Goal: Task Accomplishment & Management: Use online tool/utility

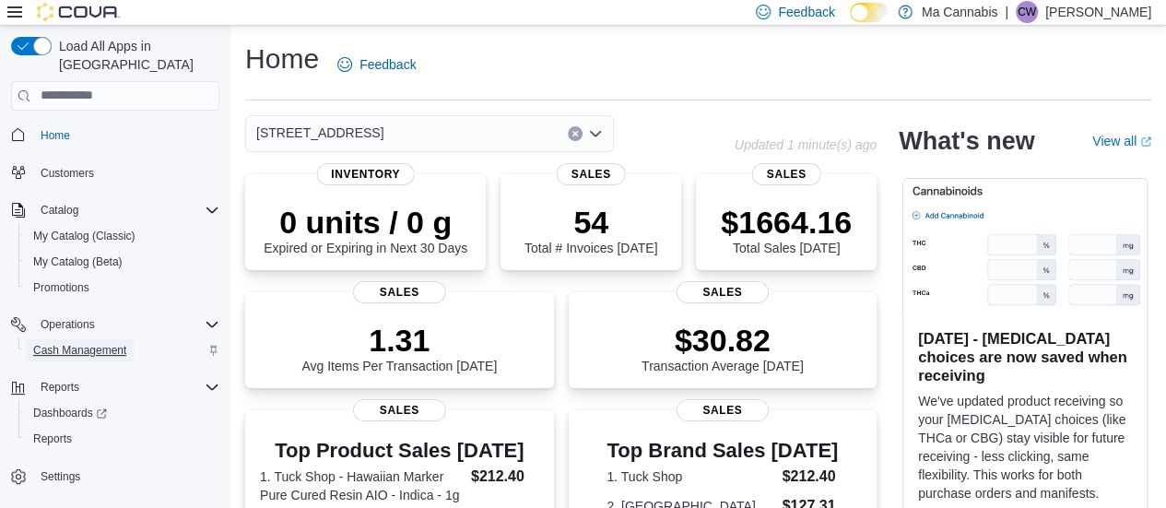
click at [118, 343] on span "Cash Management" at bounding box center [79, 350] width 93 height 15
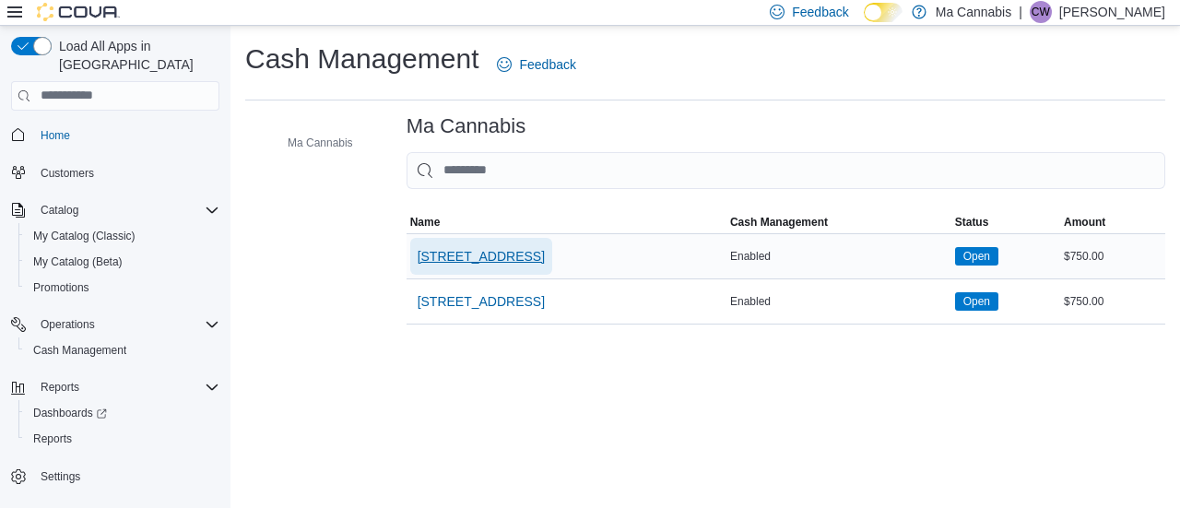
click at [477, 253] on span "[STREET_ADDRESS]" at bounding box center [481, 256] width 127 height 18
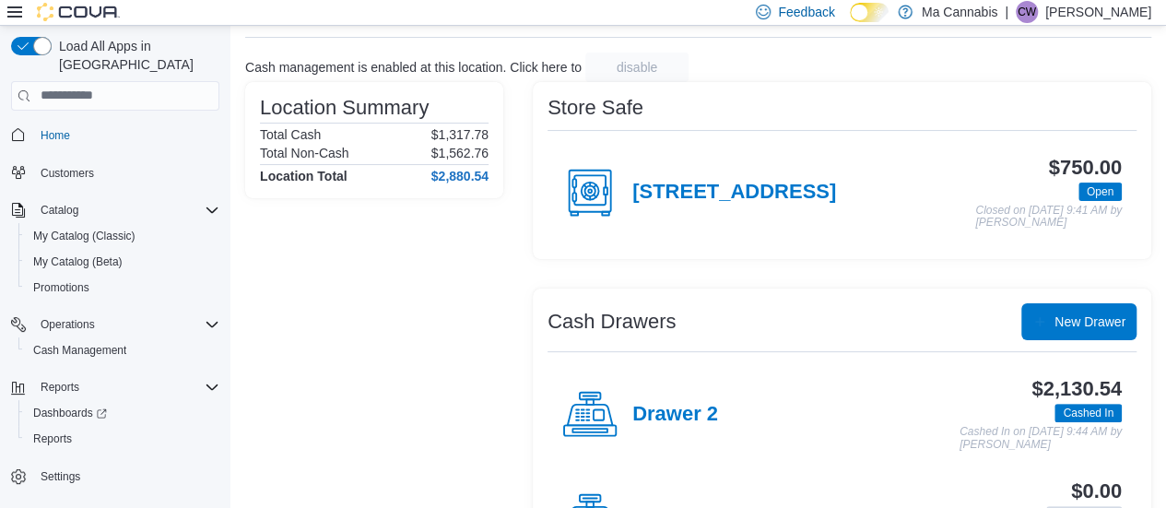
scroll to position [111, 0]
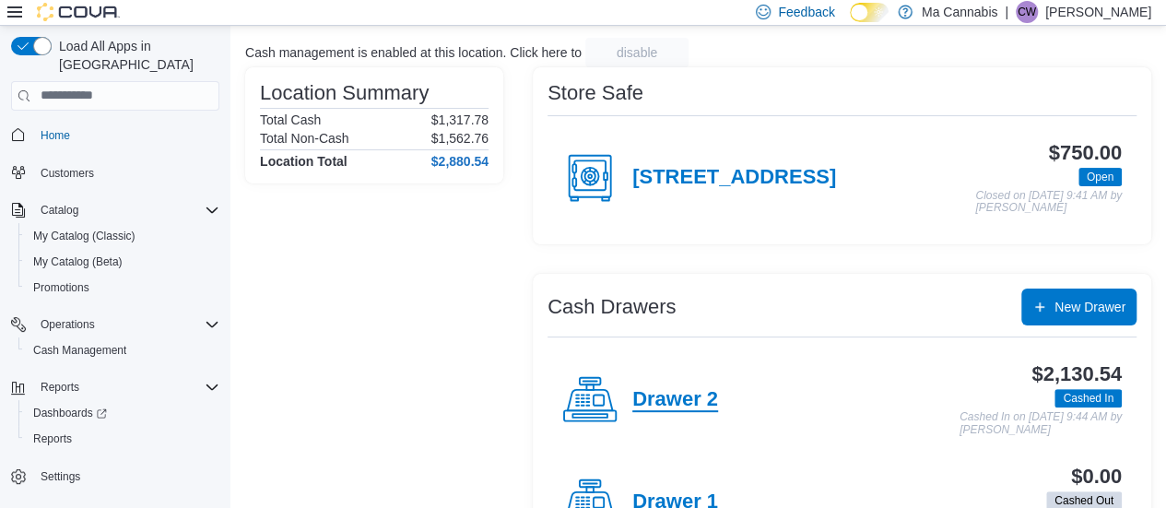
click at [680, 399] on h4 "Drawer 2" at bounding box center [675, 400] width 86 height 24
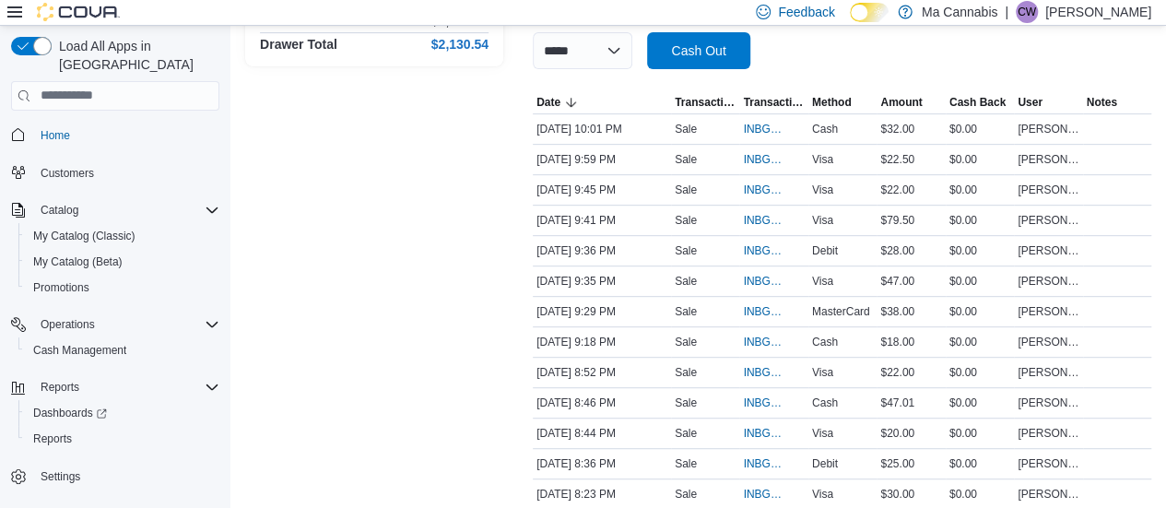
scroll to position [332, 0]
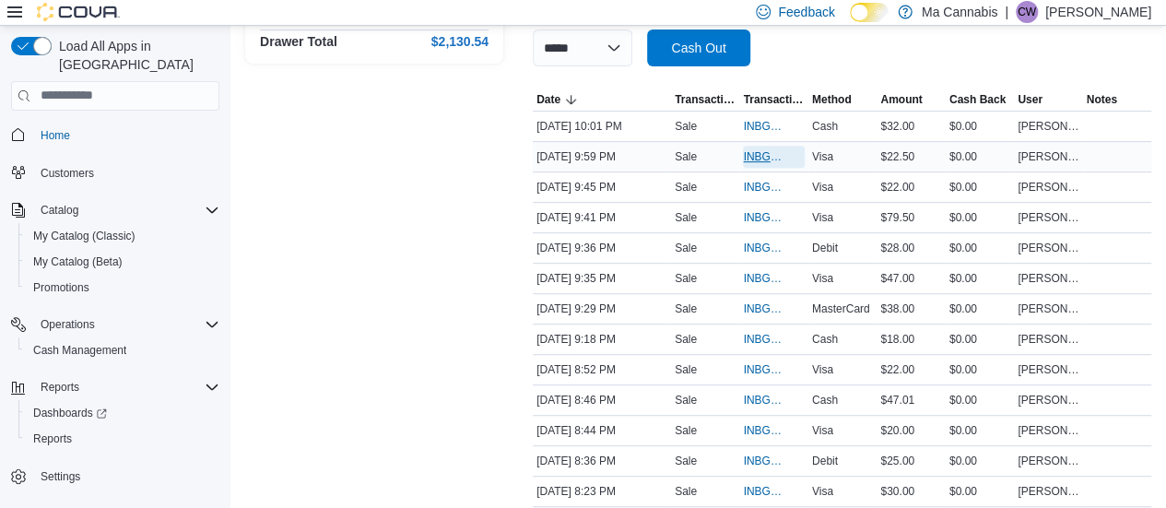
click at [758, 149] on span "INBGCP-114173" at bounding box center [764, 156] width 42 height 15
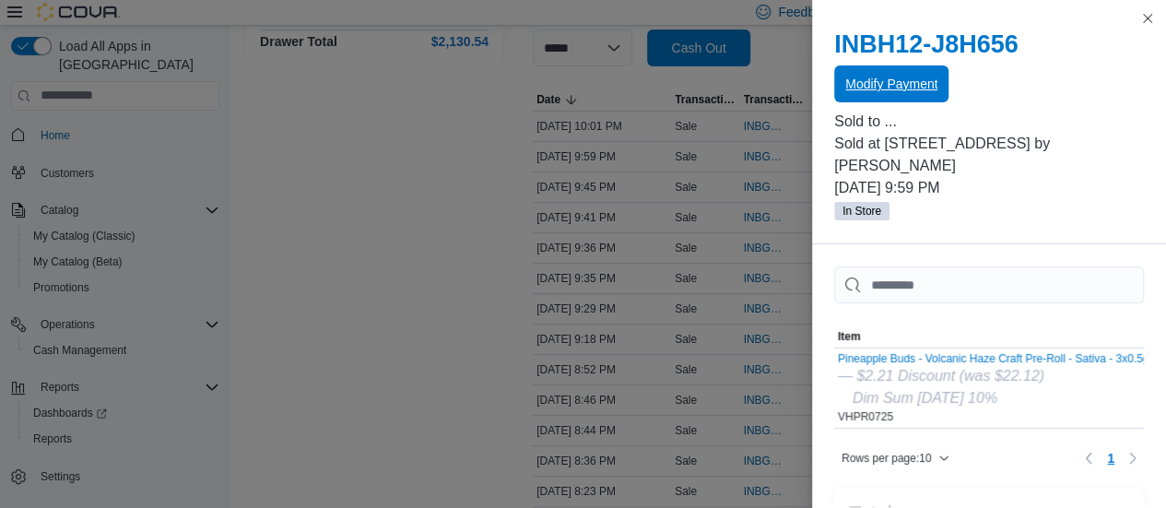
click at [932, 80] on span "Modify Payment" at bounding box center [891, 84] width 92 height 18
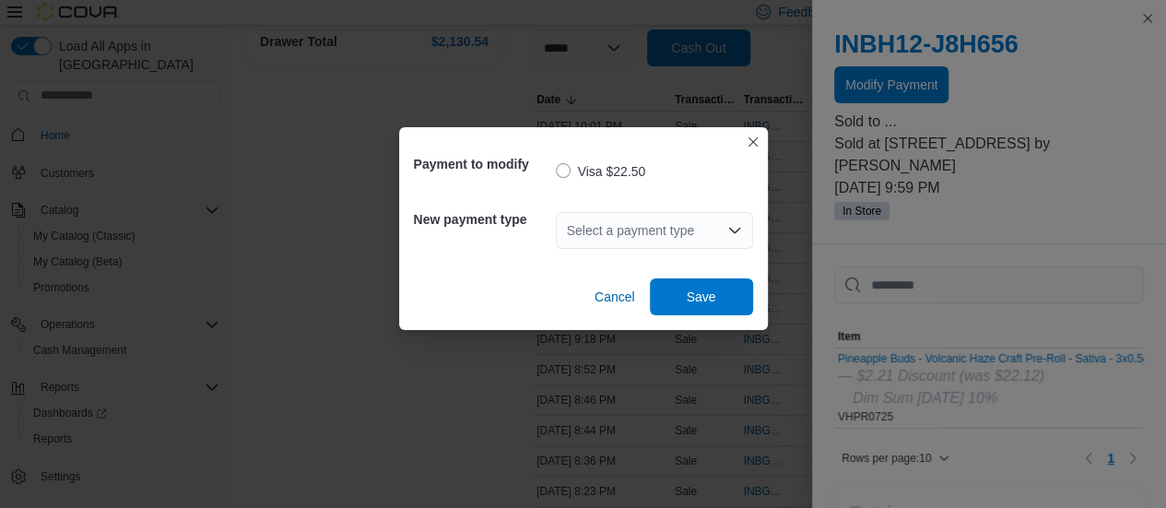
click at [708, 211] on div "Select a payment type" at bounding box center [654, 230] width 197 height 59
click at [712, 228] on div "Select a payment type" at bounding box center [654, 230] width 197 height 37
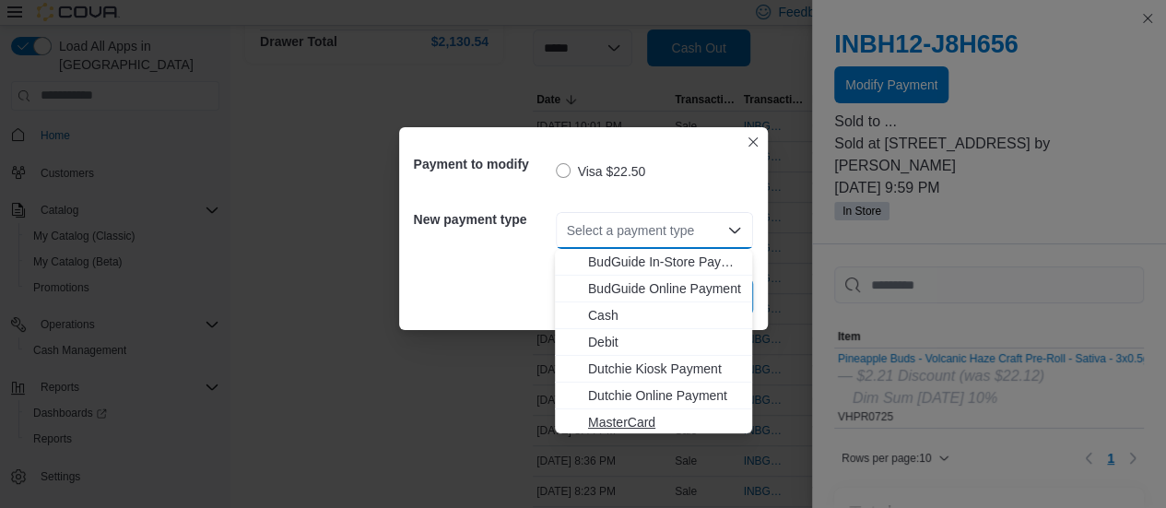
click at [619, 424] on span "MasterCard" at bounding box center [664, 422] width 153 height 18
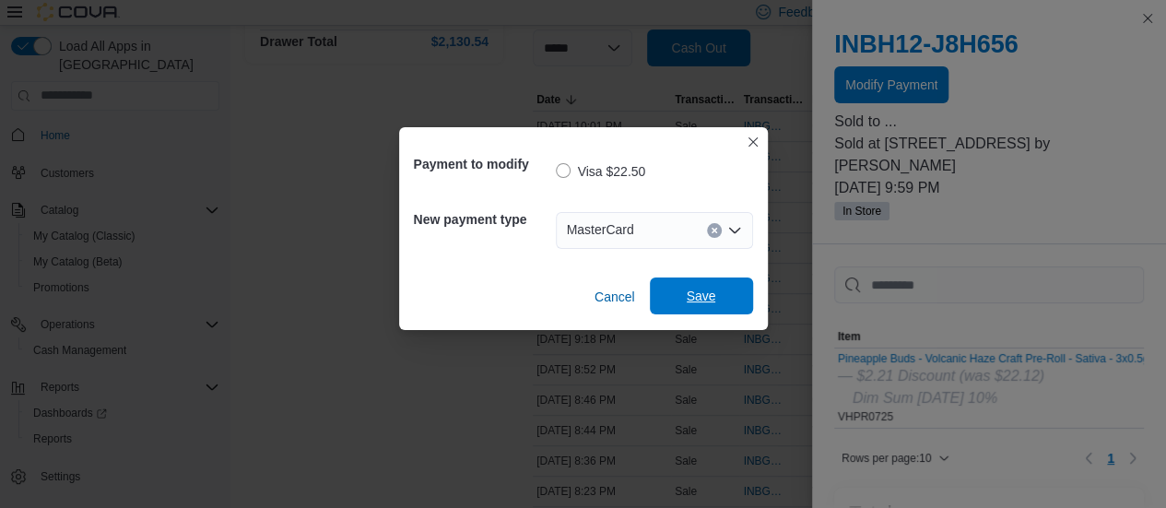
click at [692, 298] on span "Save" at bounding box center [701, 296] width 29 height 18
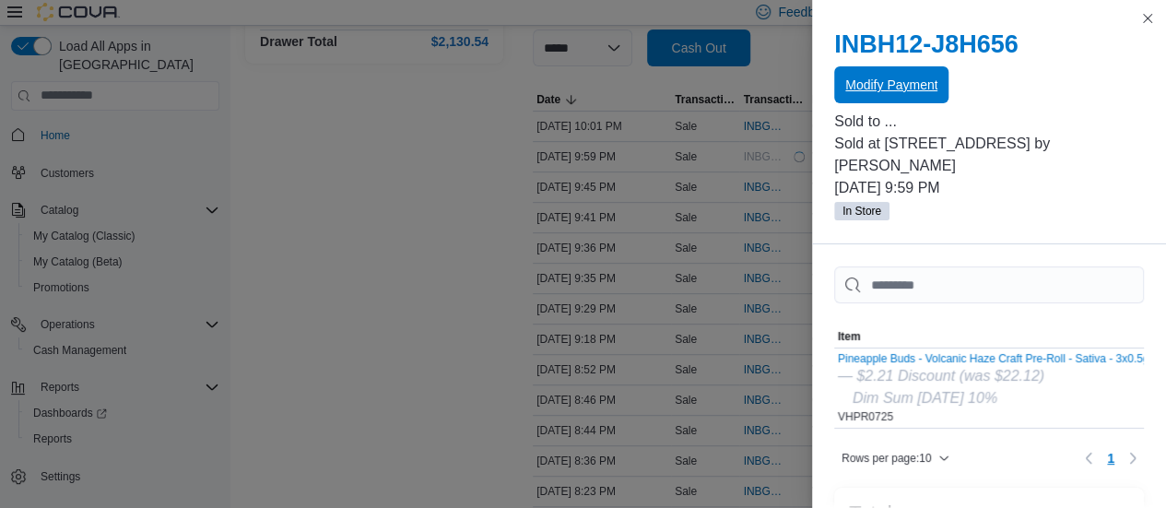
scroll to position [0, 0]
click at [1150, 16] on button "Close this dialog" at bounding box center [1147, 17] width 22 height 22
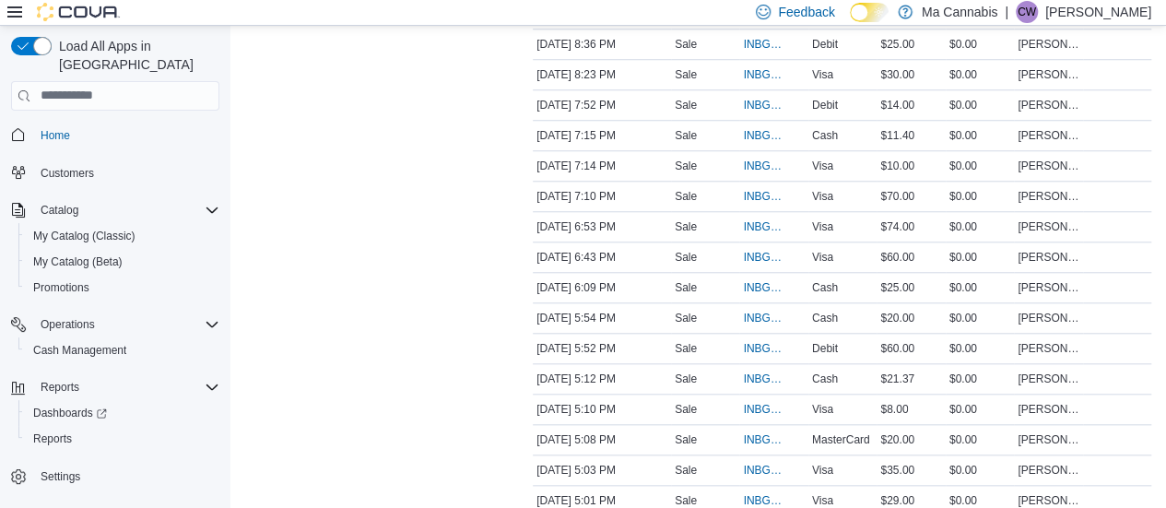
scroll to position [798, 0]
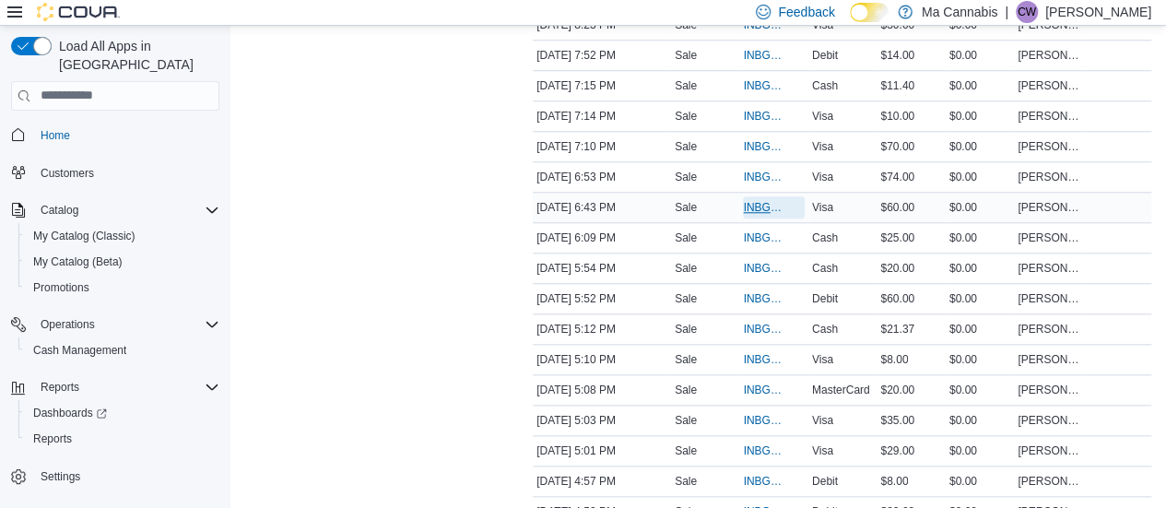
click at [770, 202] on span "INBGCP-114138" at bounding box center [764, 207] width 42 height 15
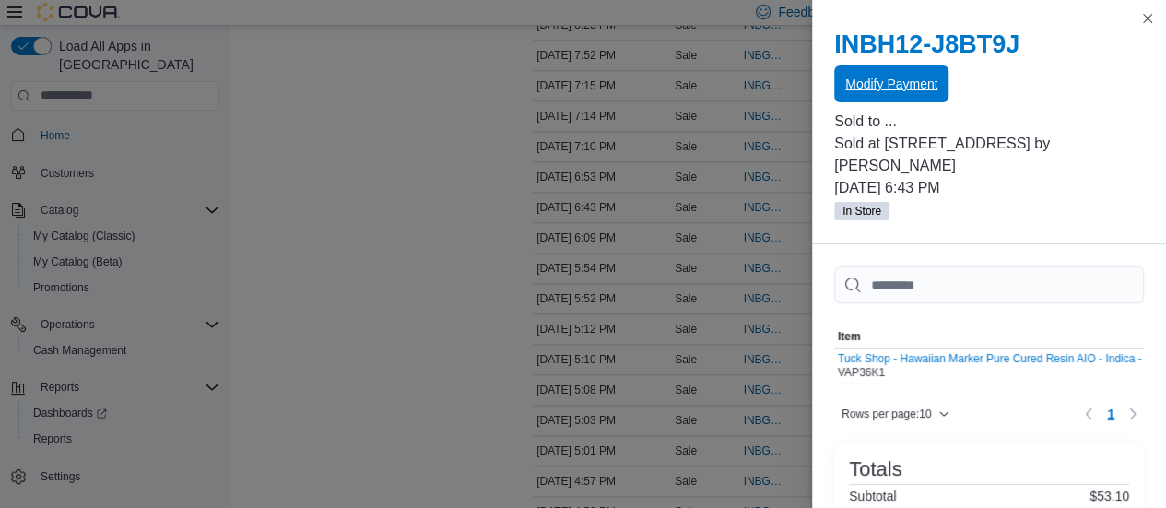
click at [875, 89] on span "Modify Payment" at bounding box center [891, 84] width 92 height 18
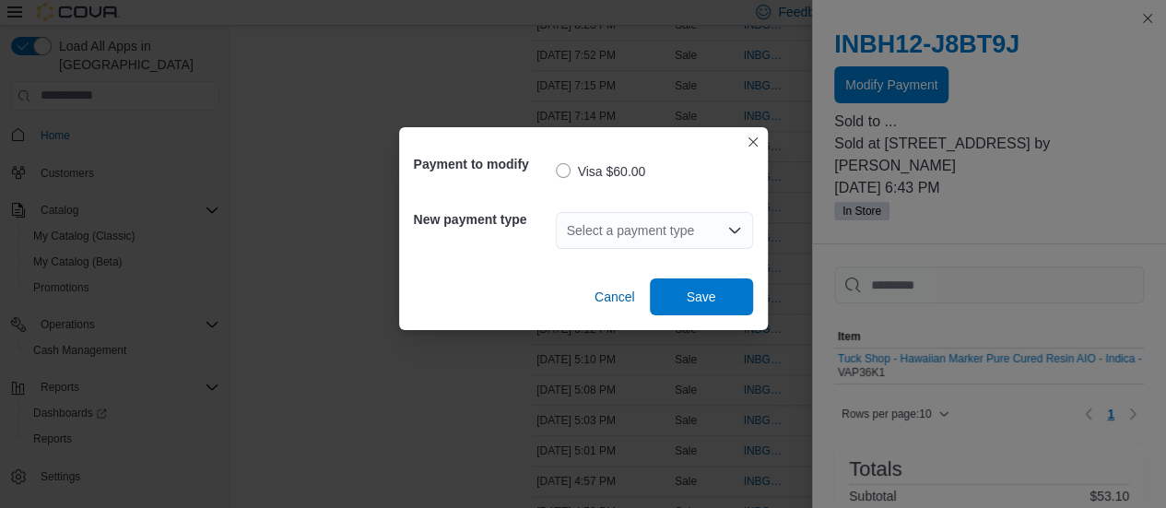
click at [704, 224] on div "Select a payment type" at bounding box center [654, 230] width 197 height 37
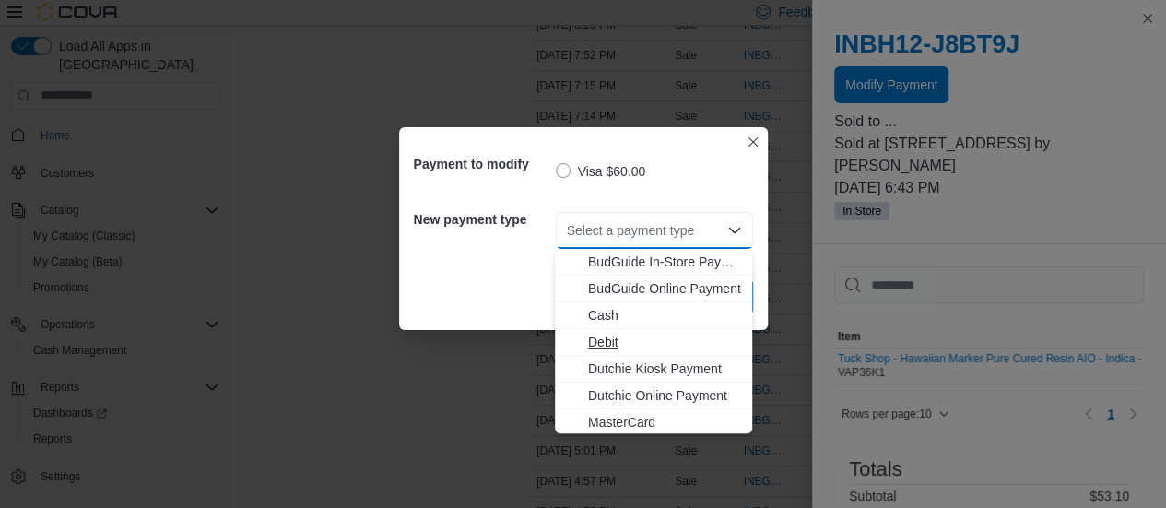
click at [616, 344] on span "Debit" at bounding box center [664, 342] width 153 height 18
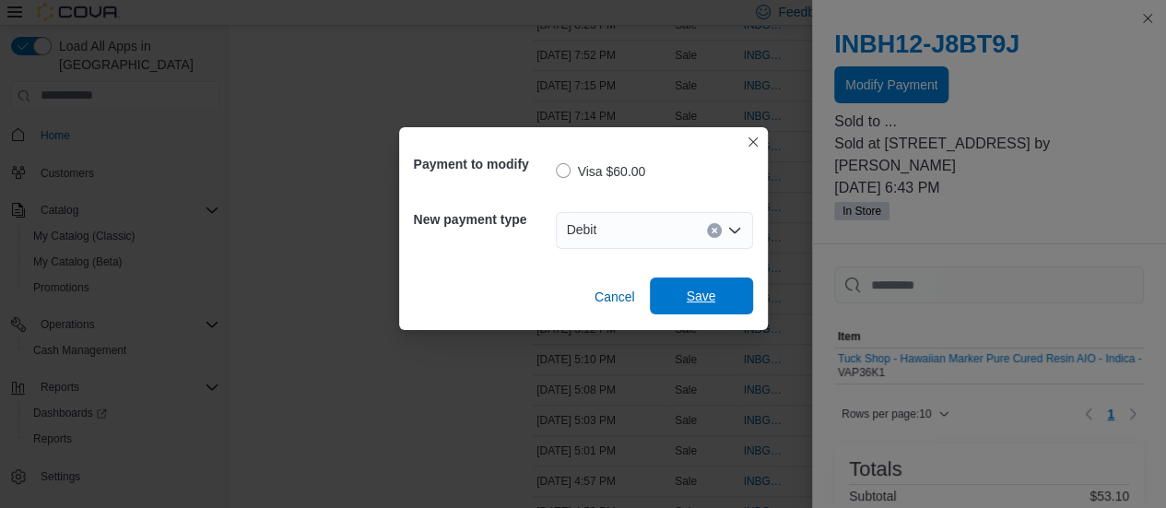
click at [717, 288] on span "Save" at bounding box center [701, 295] width 81 height 37
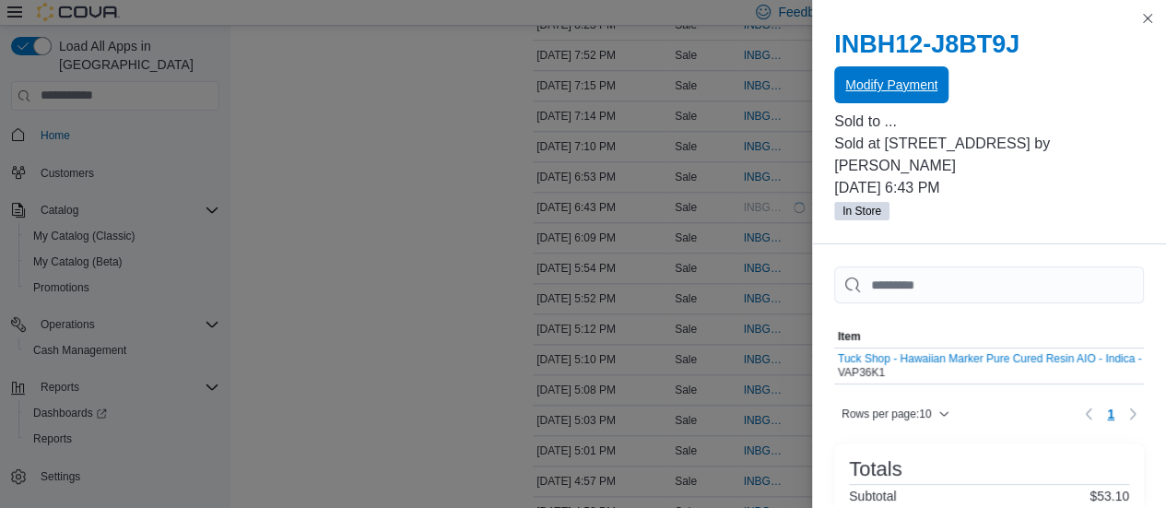
scroll to position [0, 0]
